Goal: Transaction & Acquisition: Purchase product/service

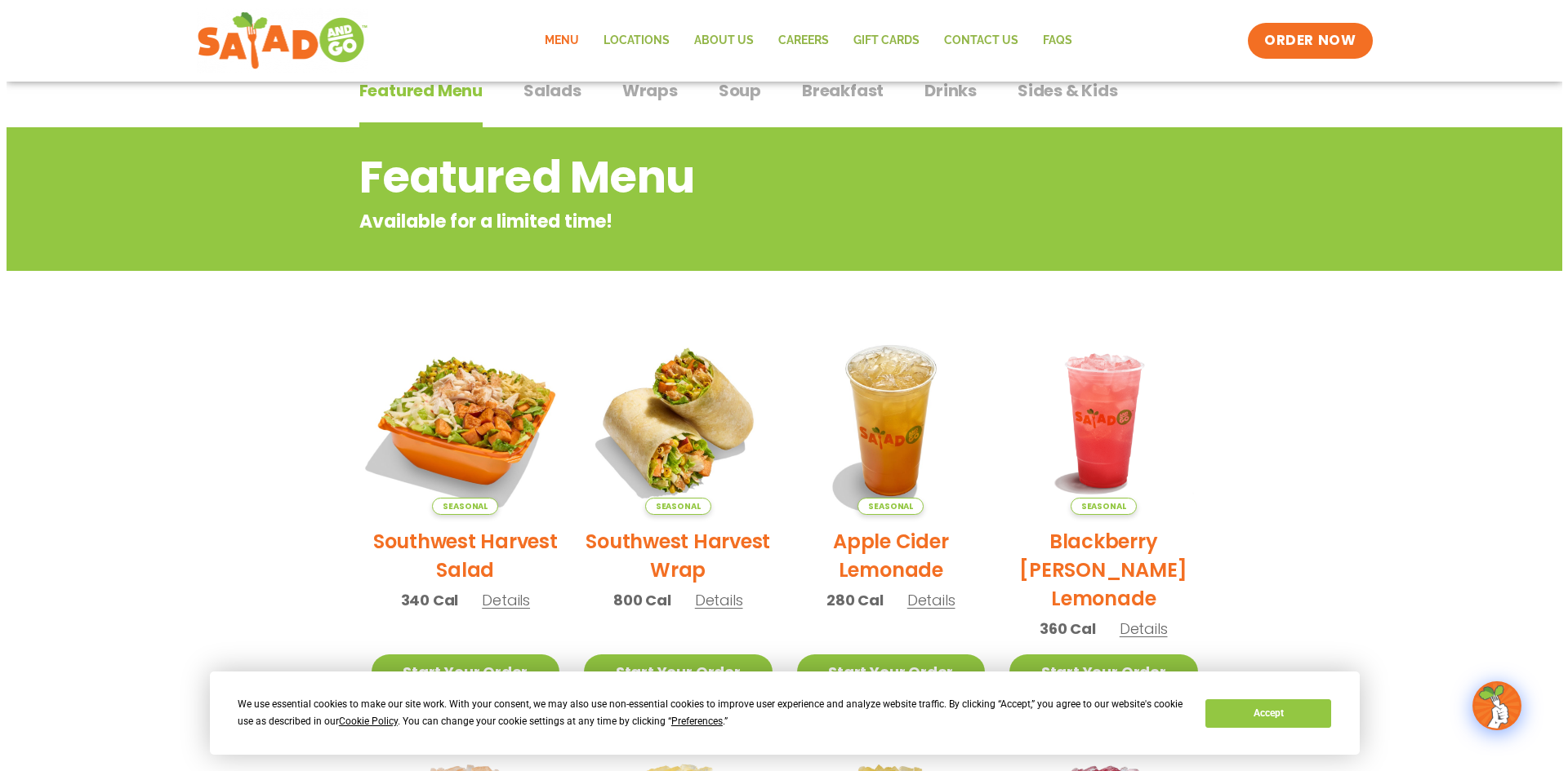
scroll to position [164, 0]
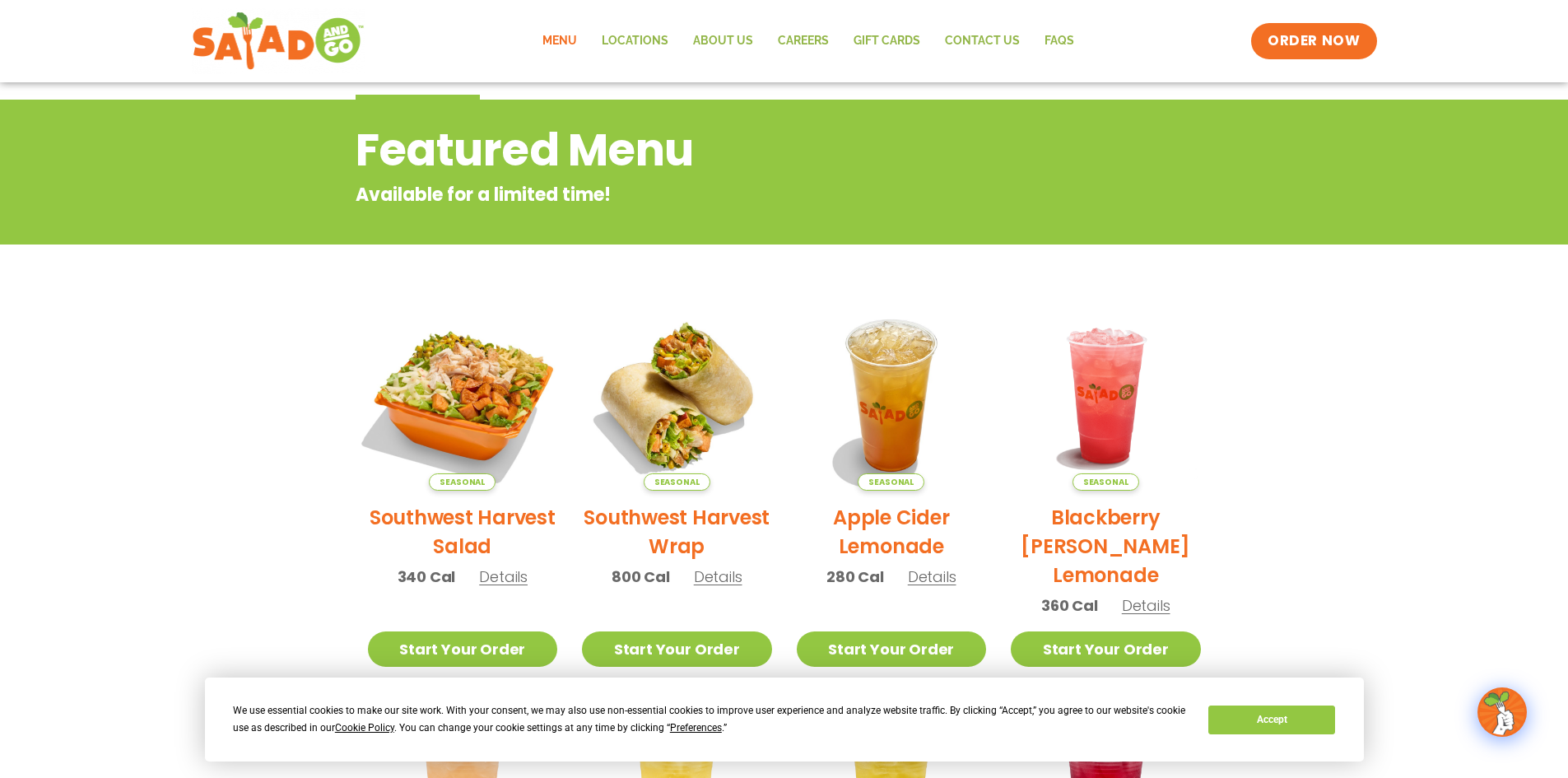
click at [454, 402] on img at bounding box center [462, 395] width 223 height 223
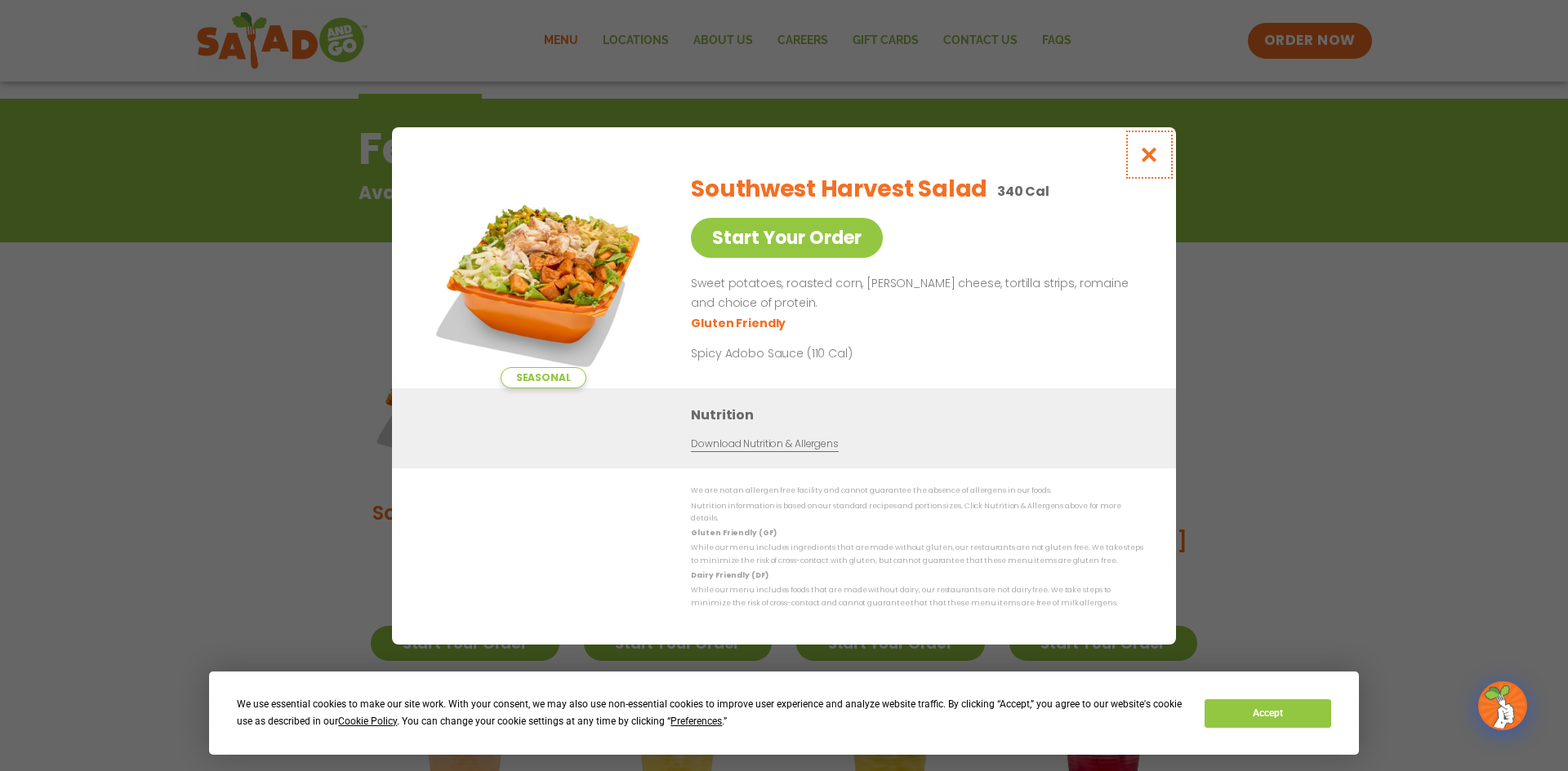
click at [1145, 158] on icon "Close modal" at bounding box center [1149, 154] width 21 height 17
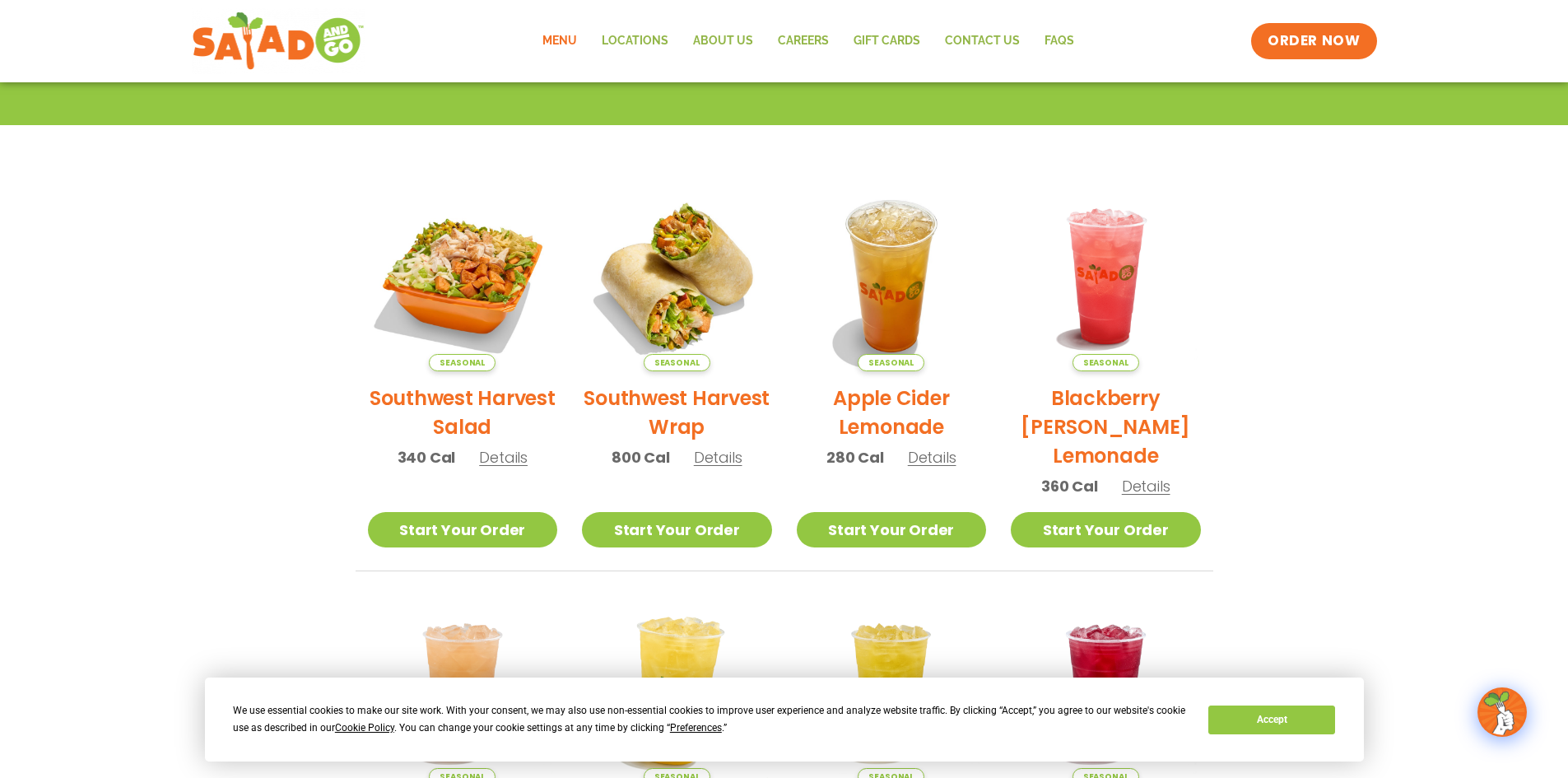
scroll to position [278, 0]
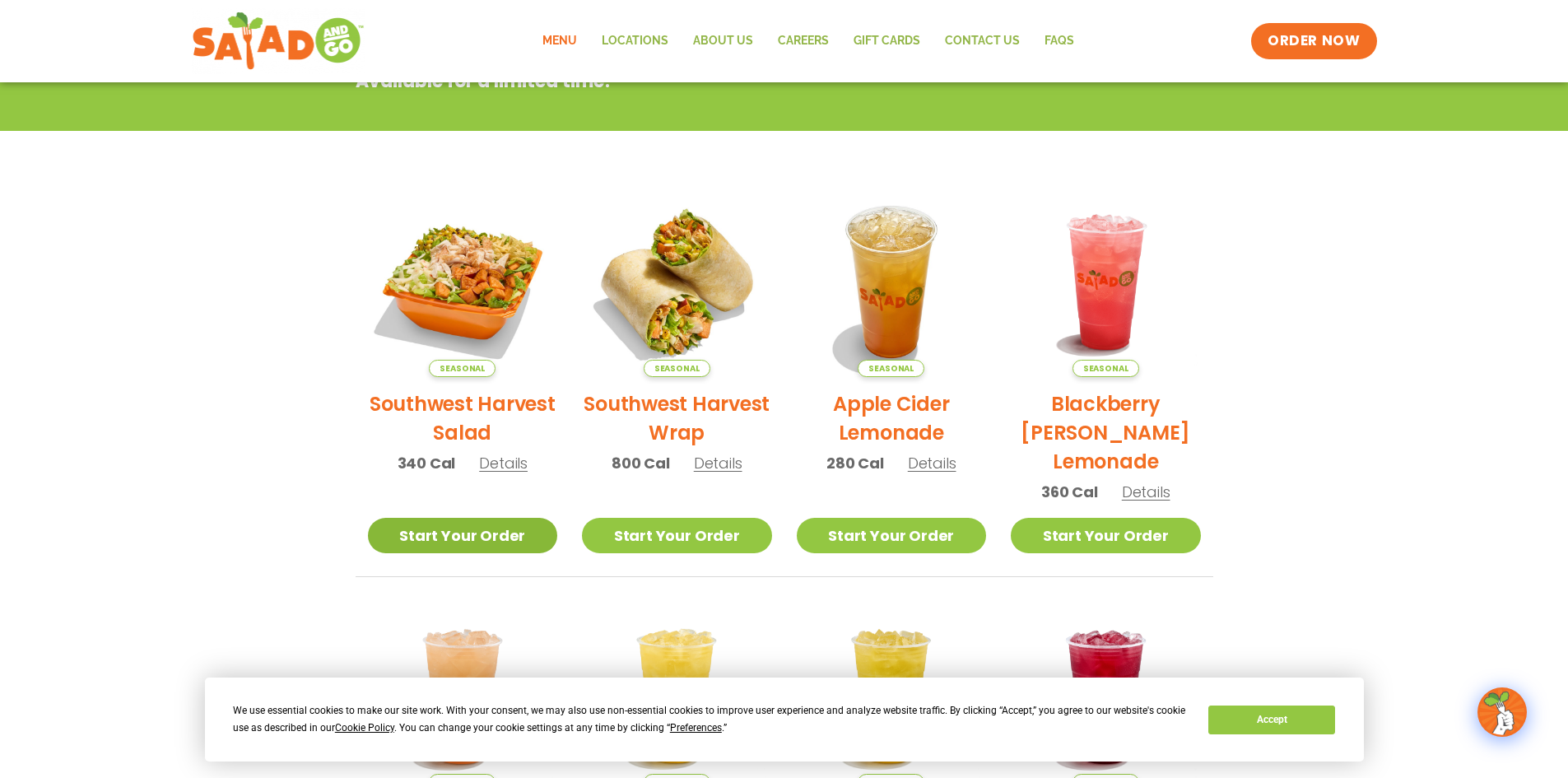
click at [438, 532] on link "Start Your Order" at bounding box center [463, 535] width 190 height 35
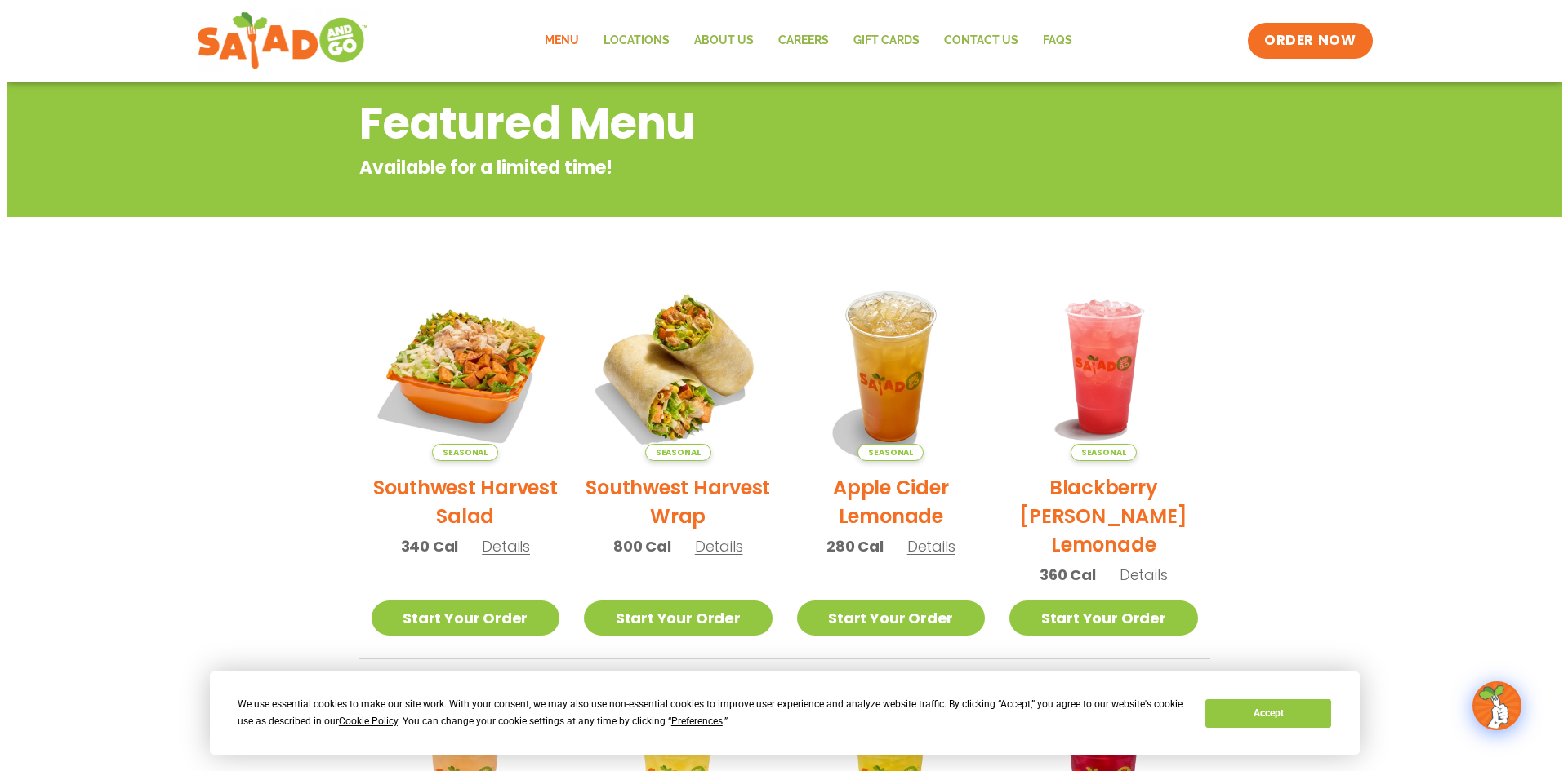
scroll to position [113, 0]
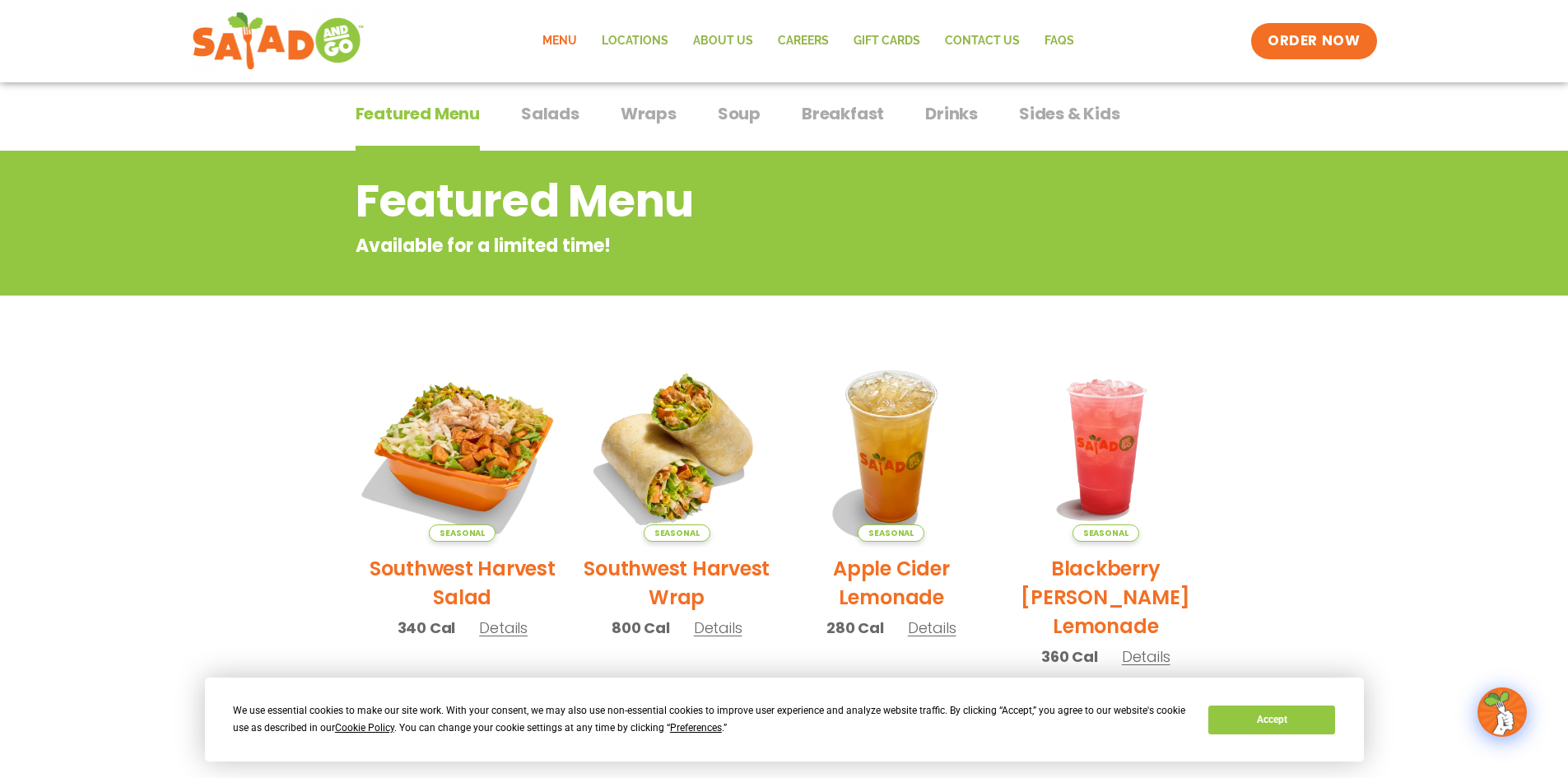
click at [479, 432] on img at bounding box center [462, 446] width 223 height 223
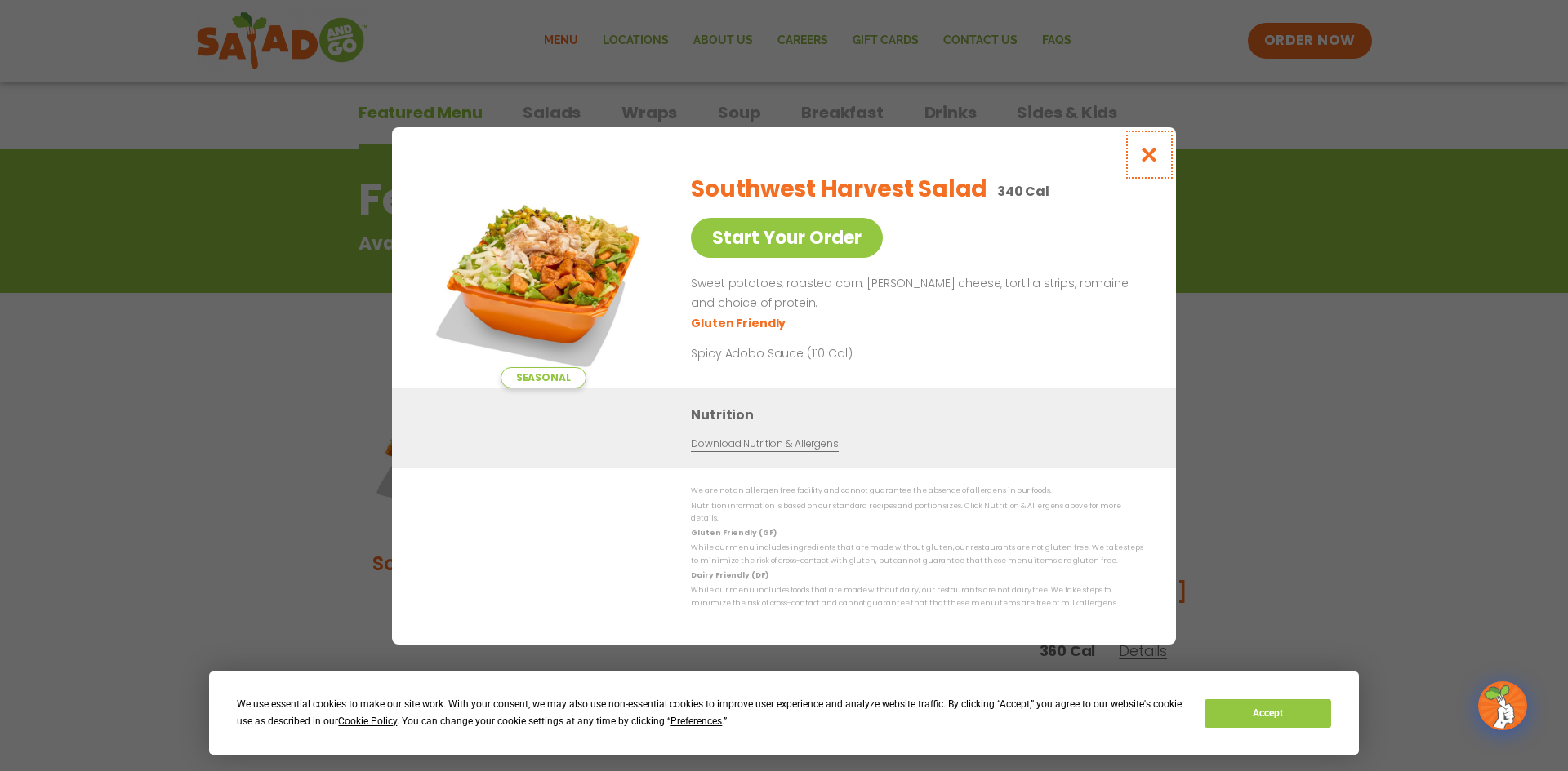
drag, startPoint x: 1146, startPoint y: 156, endPoint x: 1231, endPoint y: 156, distance: 85.0
click at [1147, 156] on icon "Close modal" at bounding box center [1149, 154] width 21 height 17
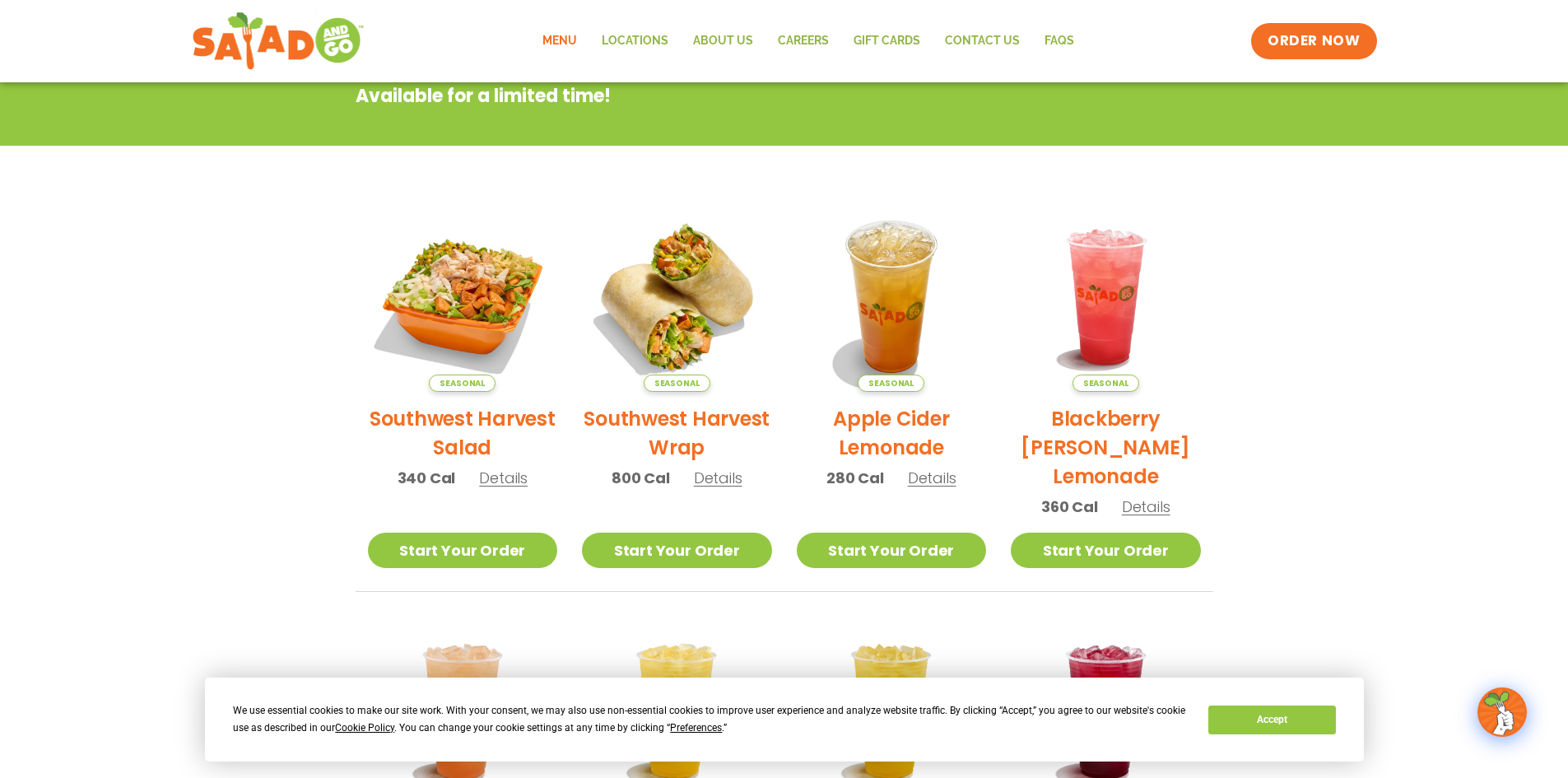
scroll to position [264, 0]
click at [1322, 23] on link "ORDER NOW" at bounding box center [1314, 42] width 138 height 40
